Goal: Find specific fact: Find specific fact

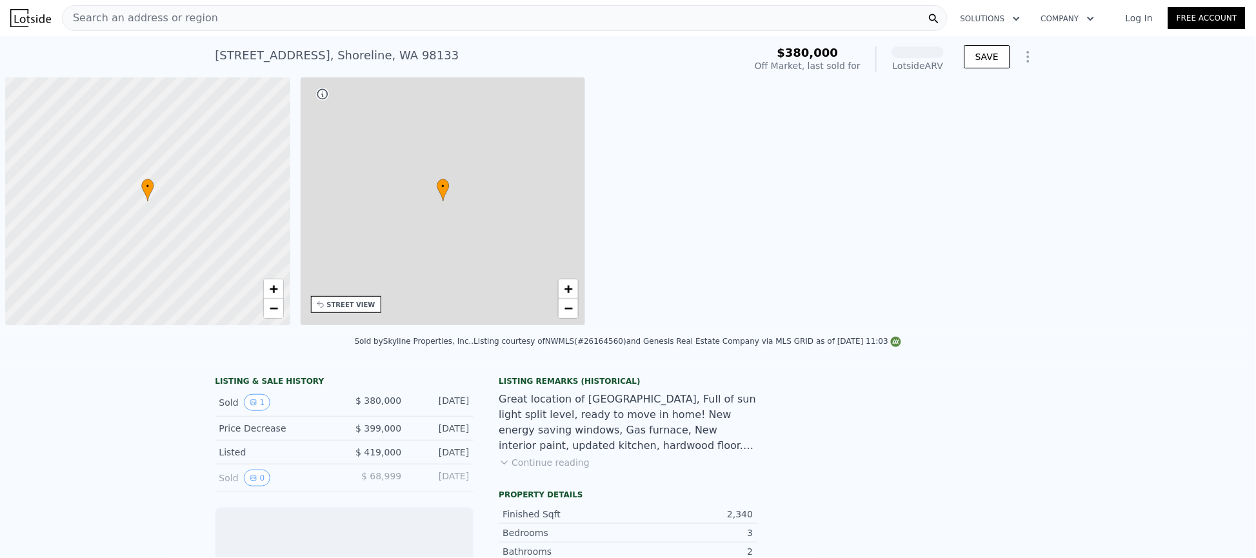
scroll to position [0, 5]
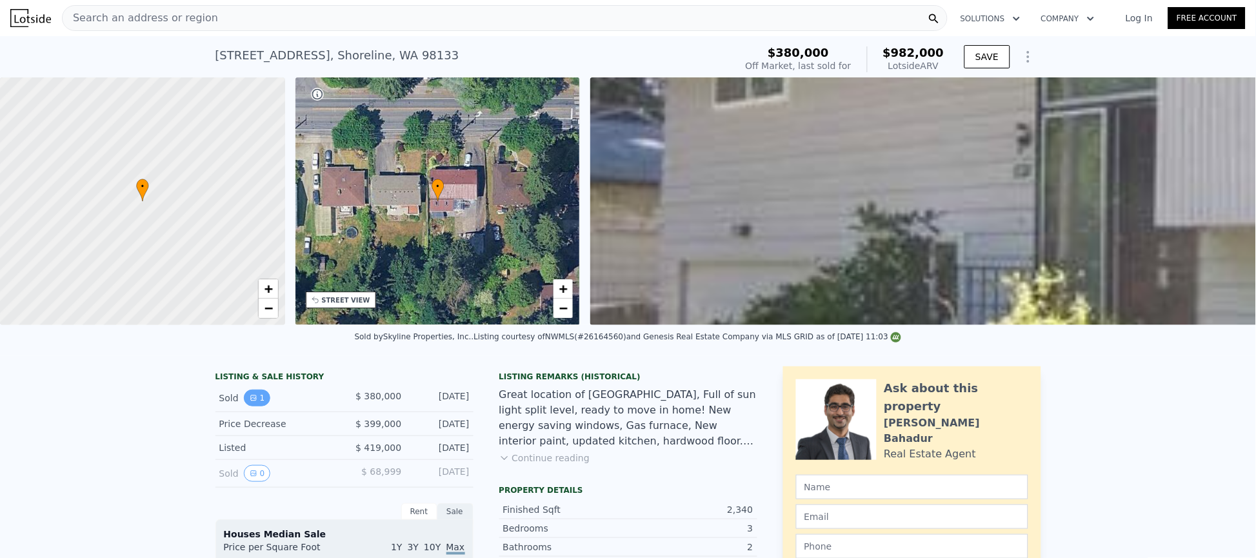
click at [250, 402] on icon "View historical data" at bounding box center [254, 398] width 8 height 8
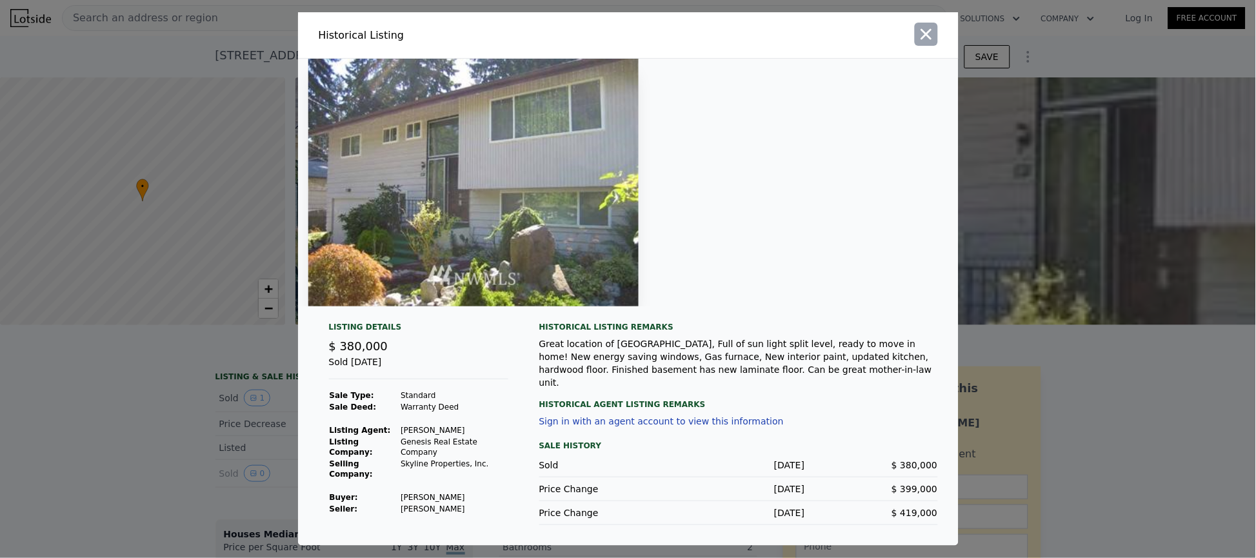
click at [934, 43] on icon "button" at bounding box center [926, 34] width 18 height 18
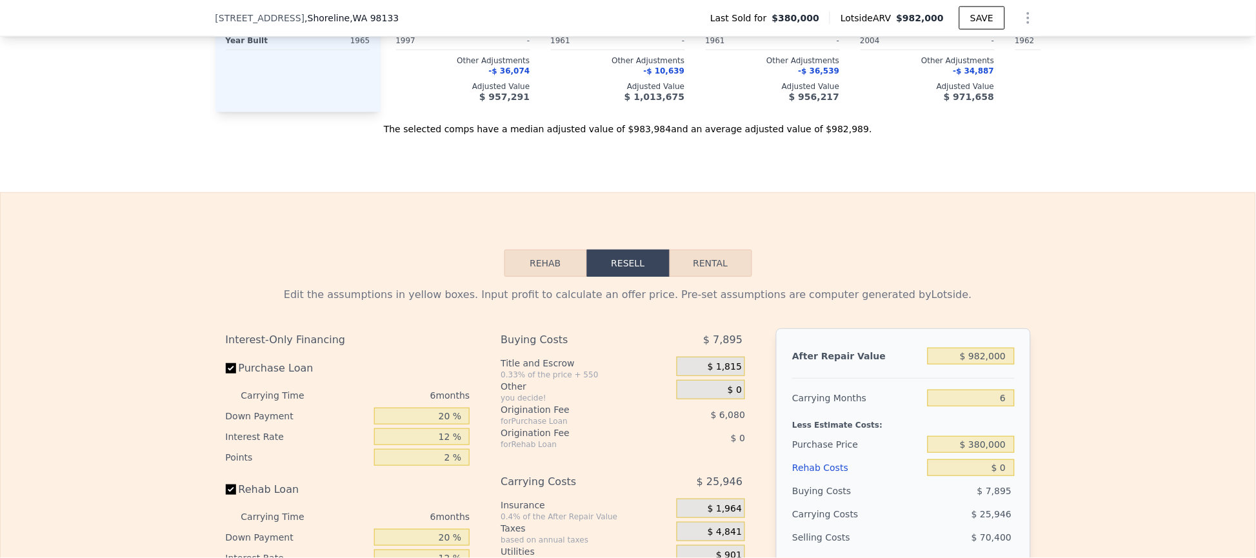
scroll to position [1446, 0]
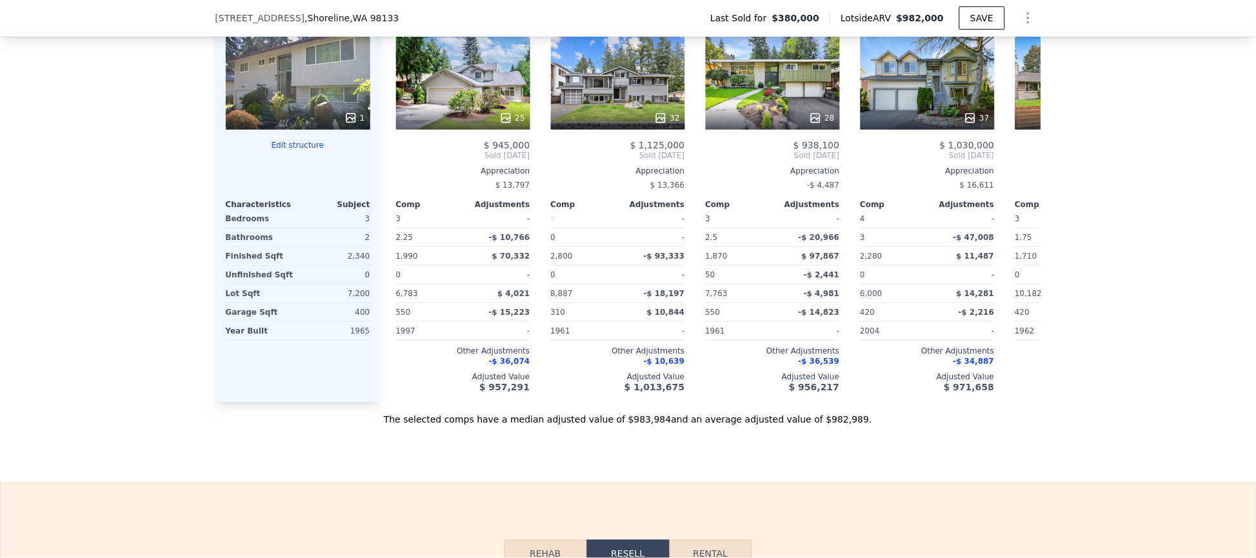
click at [304, 15] on span ", [GEOGRAPHIC_DATA]" at bounding box center [351, 18] width 94 height 13
click at [365, 17] on div "[STREET_ADDRESS]" at bounding box center [312, 18] width 194 height 13
drag, startPoint x: 374, startPoint y: 14, endPoint x: 201, endPoint y: 25, distance: 172.6
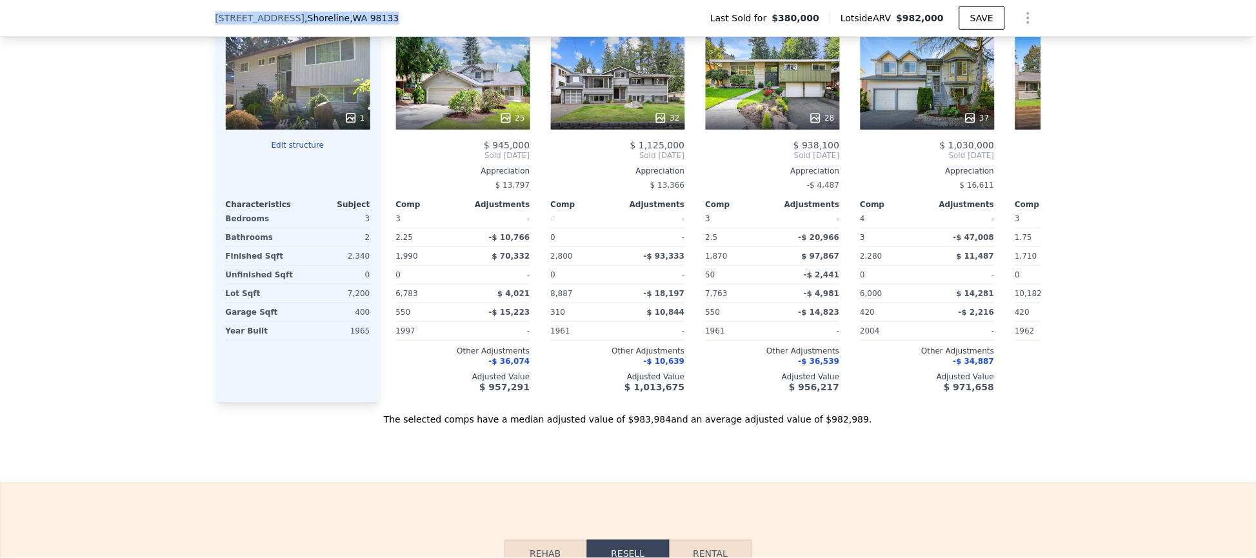
click at [201, 25] on div "[STREET_ADDRESS] Last Sold for $380,000 Lotside ARV $982,000 SAVE" at bounding box center [628, 18] width 1256 height 37
copy div "[STREET_ADDRESS]"
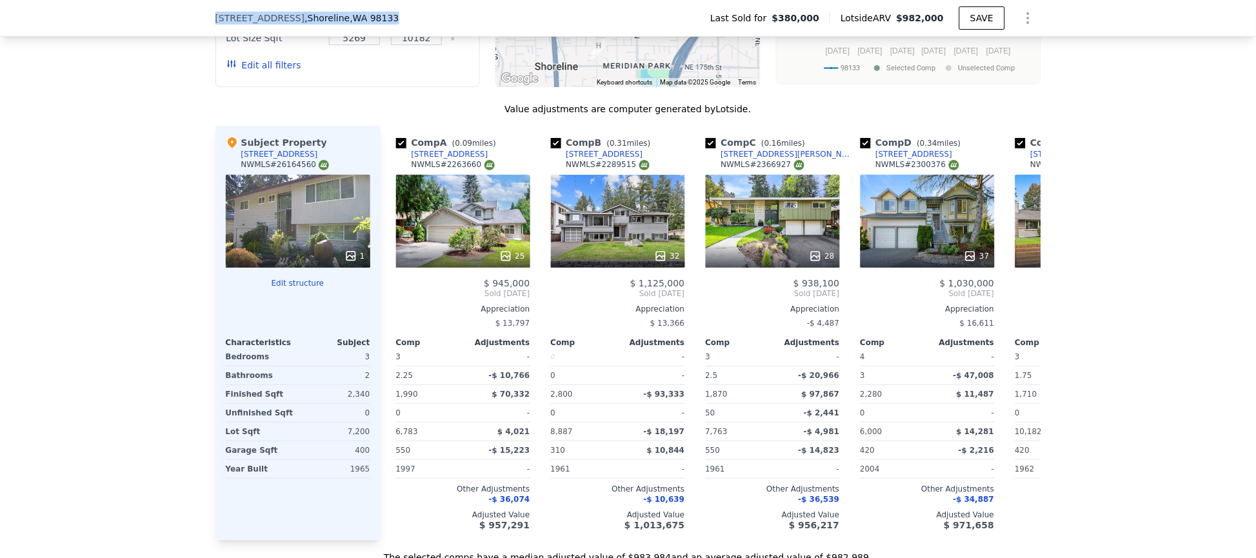
scroll to position [1350, 0]
